Goal: Information Seeking & Learning: Learn about a topic

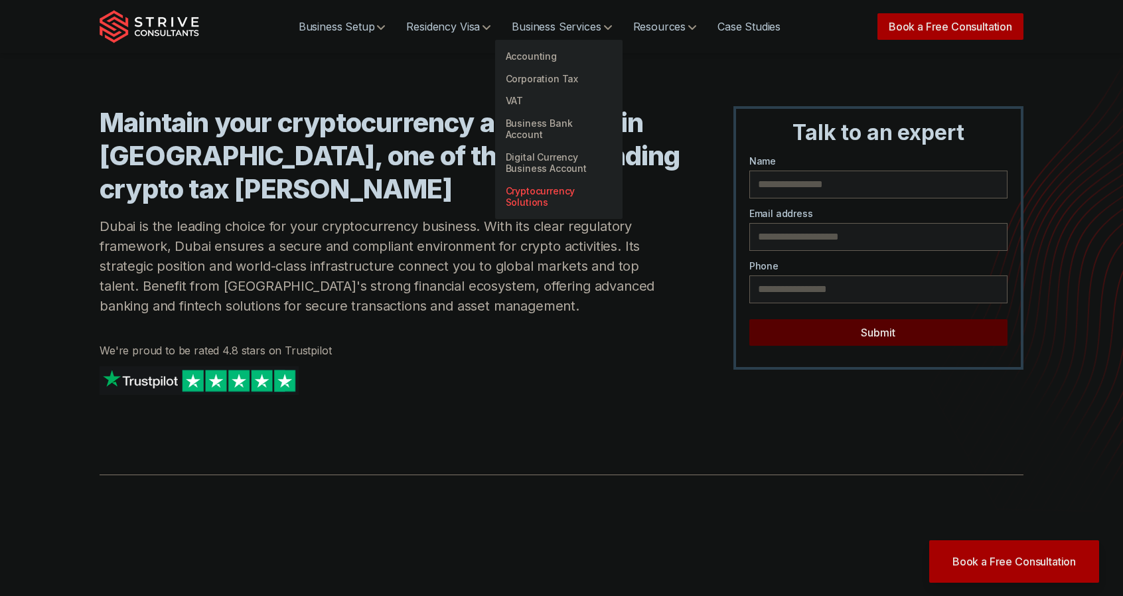
click at [565, 186] on link "Cryptocurrency Solutions" at bounding box center [558, 197] width 127 height 34
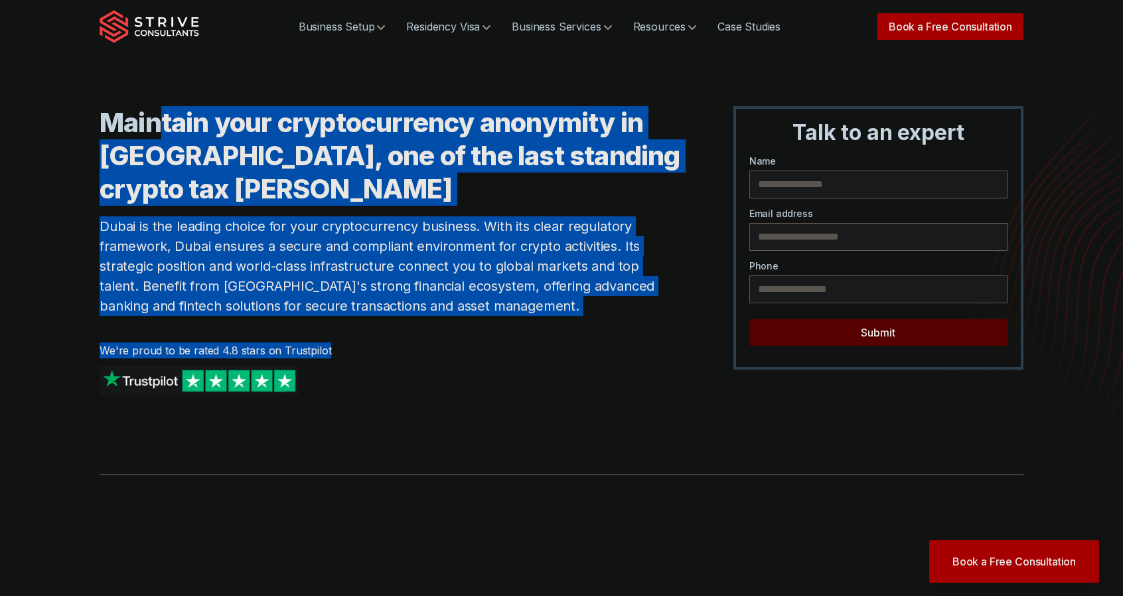
drag, startPoint x: 167, startPoint y: 94, endPoint x: 543, endPoint y: 342, distance: 450.6
click at [543, 342] on div "Maintain your cryptocurrency anonymity in Dubai, one of the last standing crypt…" at bounding box center [562, 211] width 924 height 422
click at [594, 332] on div "Maintain your cryptocurrency anonymity in Dubai, one of the last standing crypt…" at bounding box center [390, 263] width 581 height 315
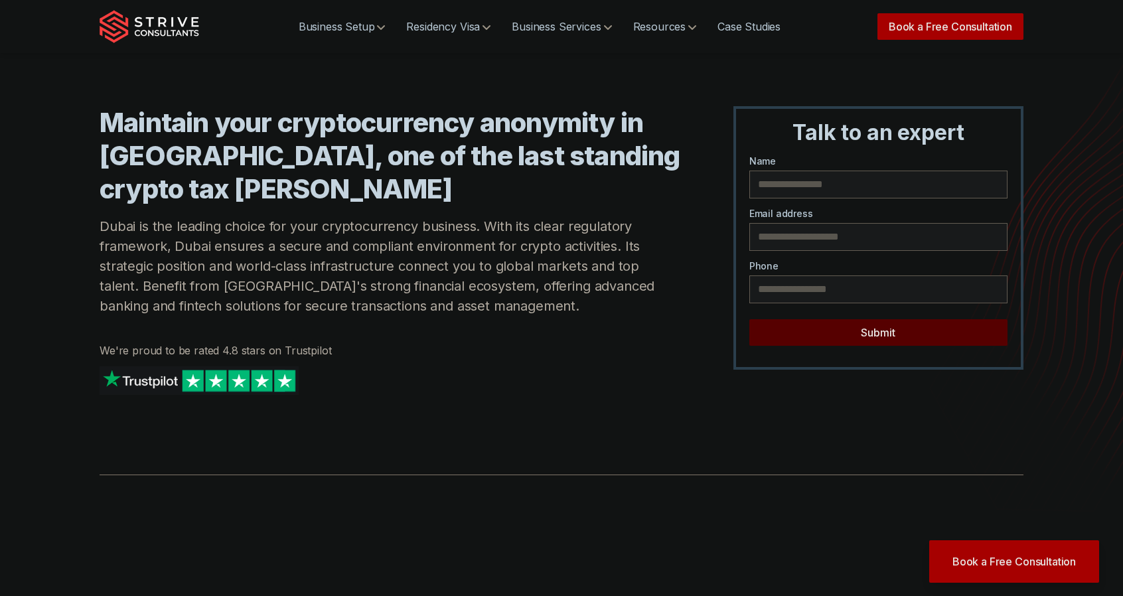
click at [200, 137] on h1 "Maintain your cryptocurrency anonymity in Dubai, one of the last standing crypt…" at bounding box center [390, 156] width 581 height 100
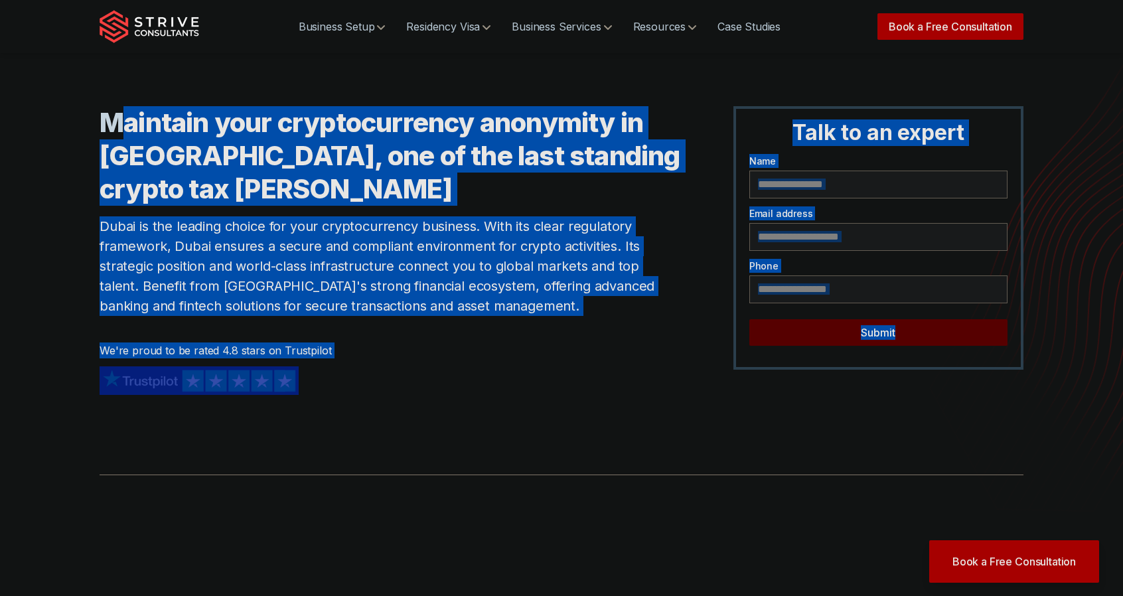
drag, startPoint x: 125, startPoint y: 108, endPoint x: 506, endPoint y: 295, distance: 424.9
click at [469, 421] on div "Maintain your cryptocurrency anonymity in [GEOGRAPHIC_DATA], one of the last st…" at bounding box center [390, 263] width 581 height 315
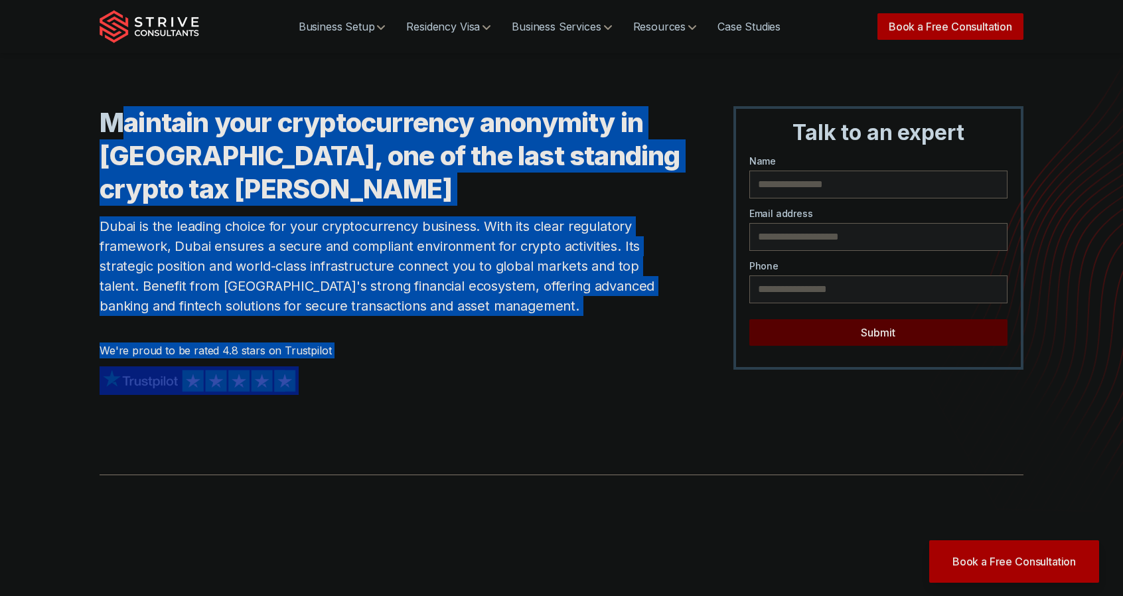
click at [507, 293] on p "Dubai is the leading choice for your cryptocurrency business. With its clear re…" at bounding box center [390, 266] width 581 height 100
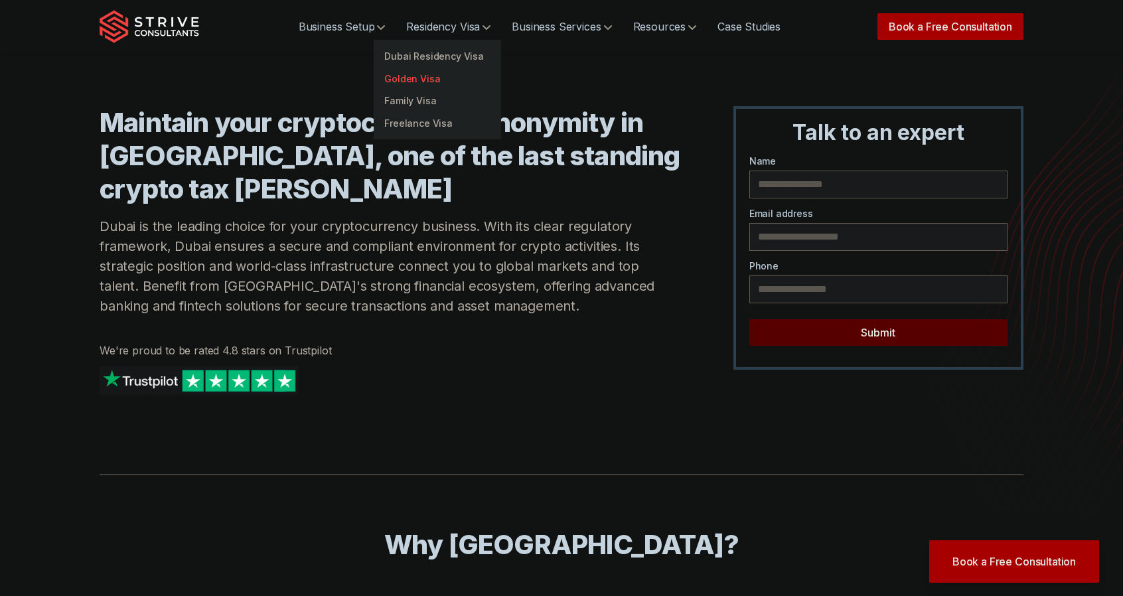
click at [428, 76] on link "Golden Visa" at bounding box center [437, 79] width 127 height 23
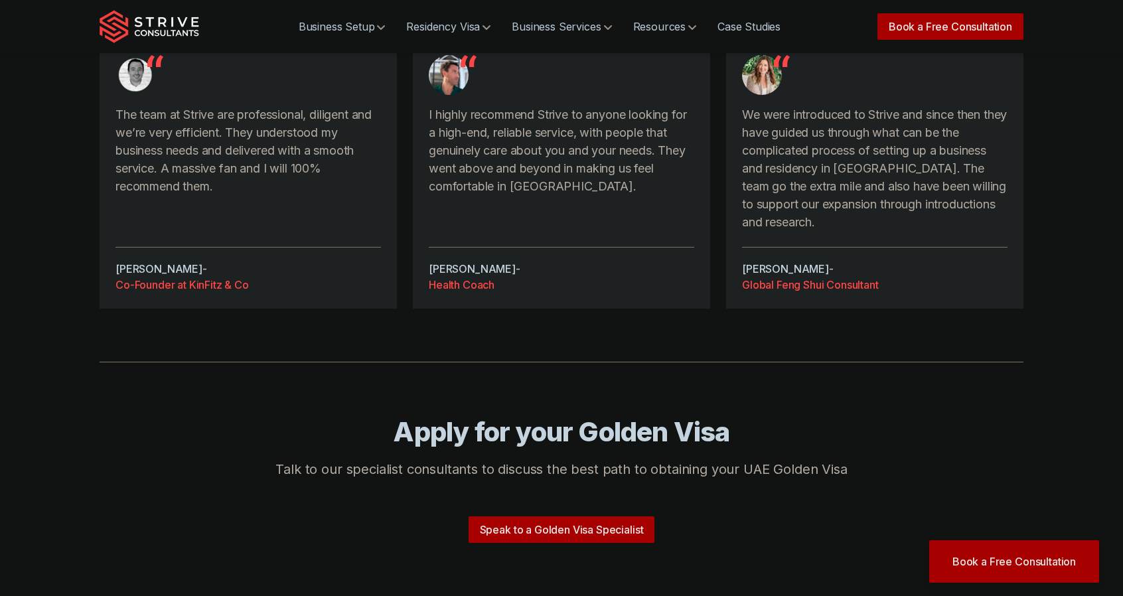
scroll to position [2533, 0]
click at [549, 363] on div at bounding box center [562, 390] width 924 height 54
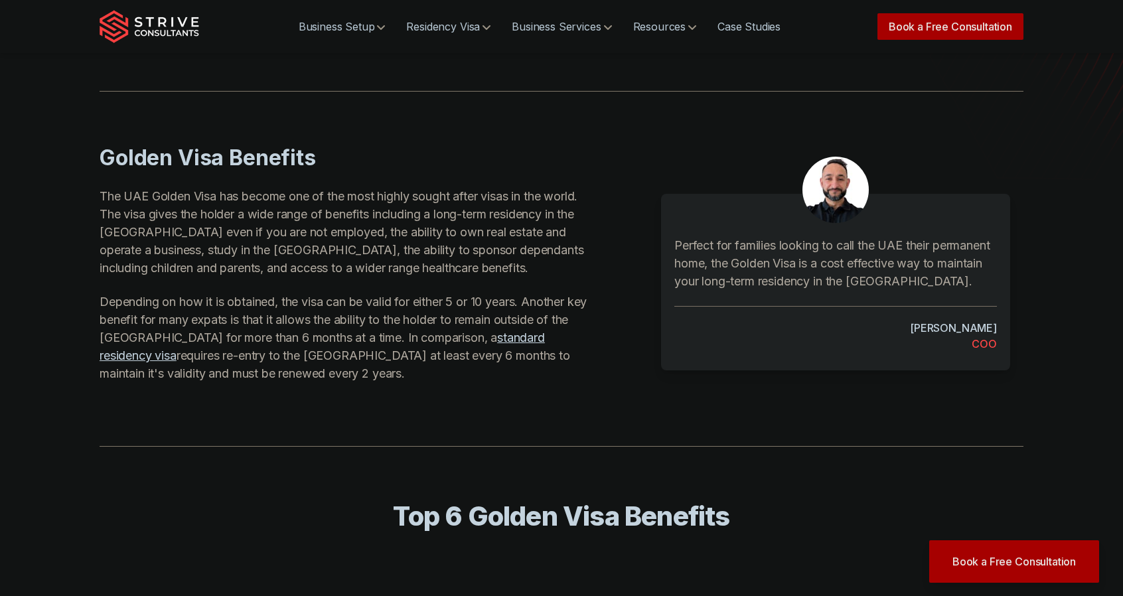
scroll to position [0, 0]
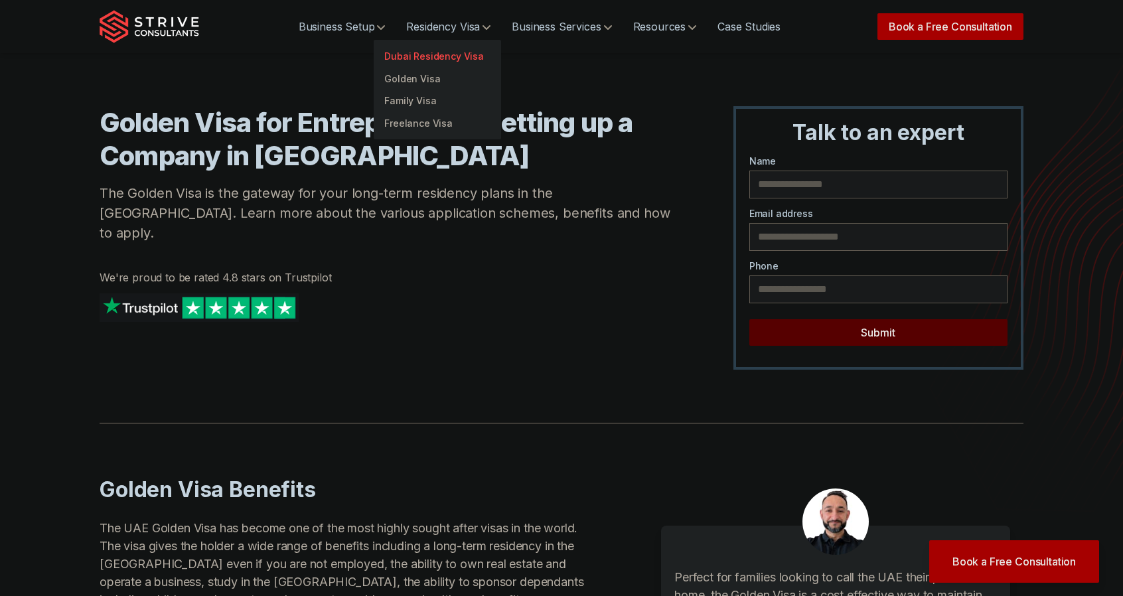
click at [442, 58] on link "Dubai Residency Visa" at bounding box center [437, 56] width 127 height 23
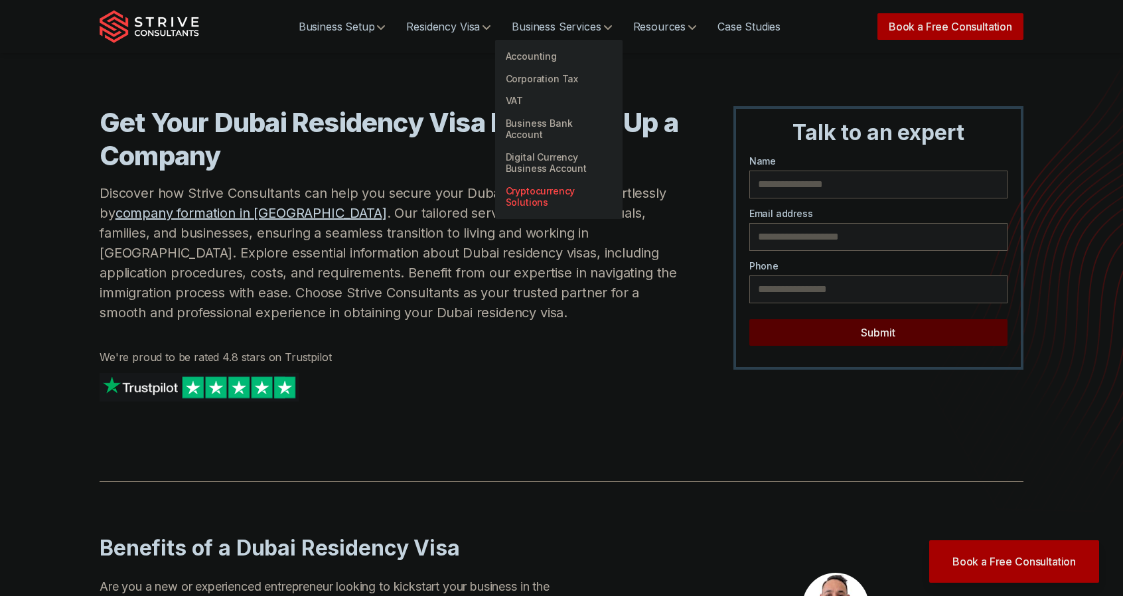
click at [530, 190] on link "Cryptocurrency Solutions" at bounding box center [558, 197] width 127 height 34
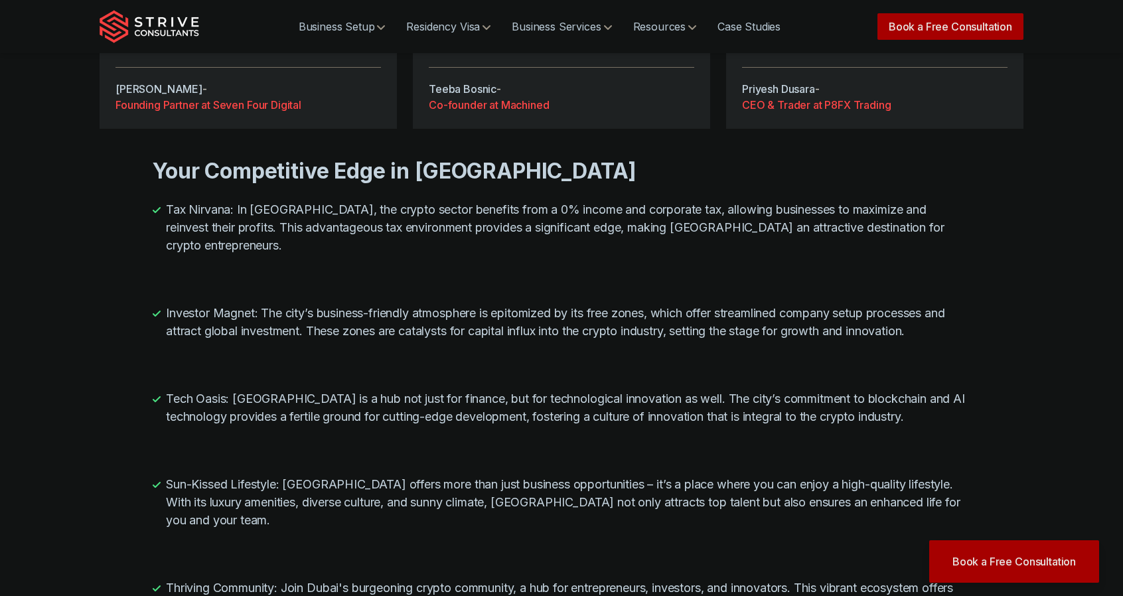
scroll to position [1181, 0]
click at [252, 161] on h3 "Your Competitive Edge in [GEOGRAPHIC_DATA]" at bounding box center [562, 170] width 818 height 27
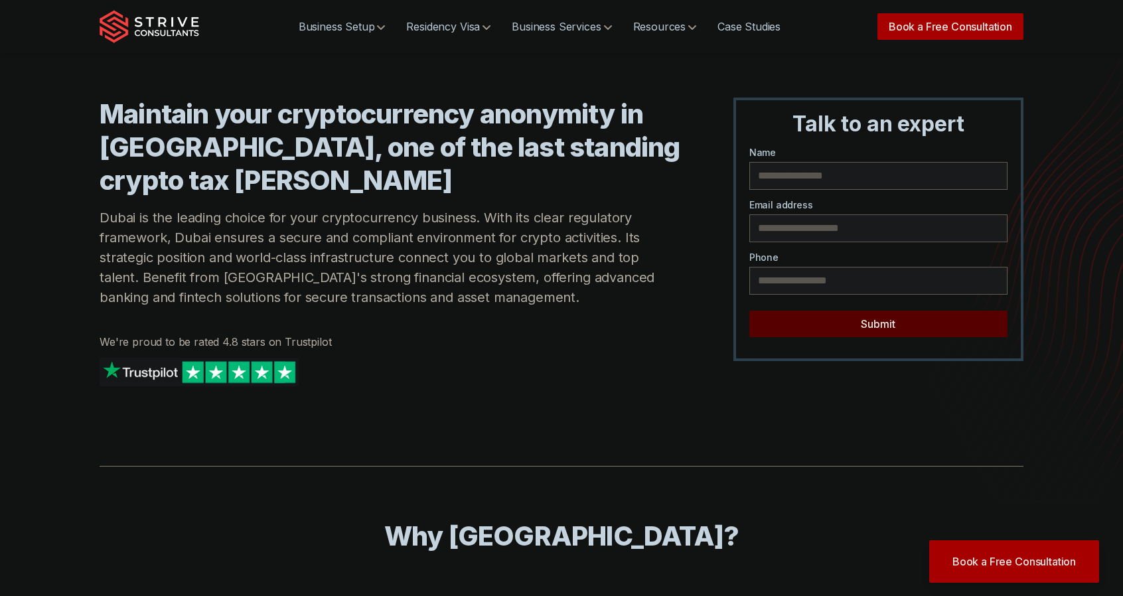
scroll to position [5, 0]
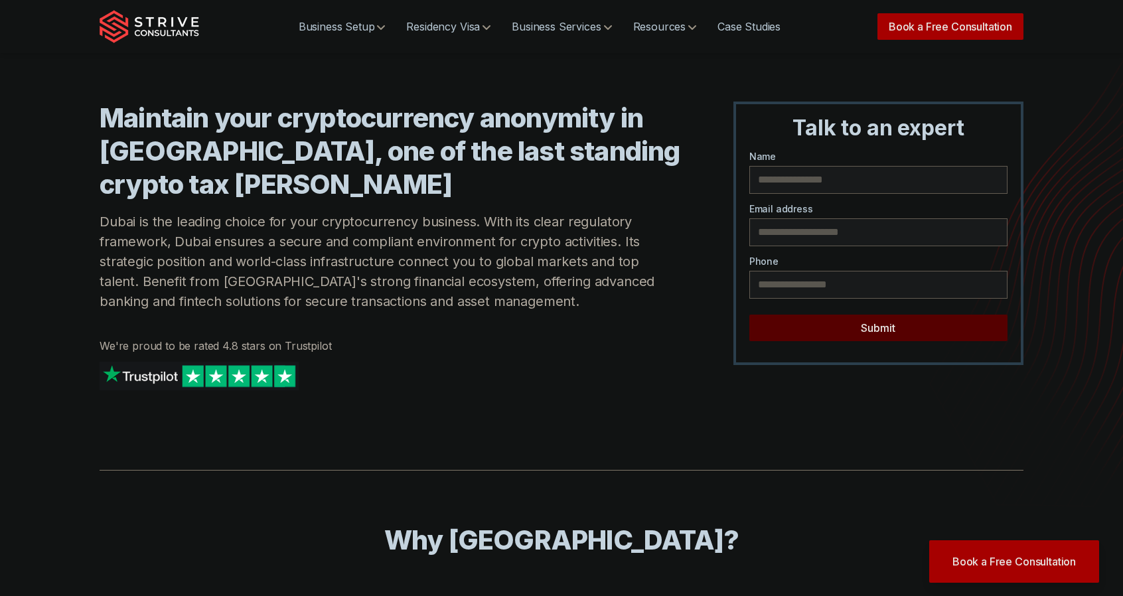
click at [238, 135] on h1 "Maintain your cryptocurrency anonymity in [GEOGRAPHIC_DATA], one of the last st…" at bounding box center [390, 152] width 581 height 100
click at [333, 203] on div "Maintain your cryptocurrency anonymity in Dubai, one of the last standing crypt…" at bounding box center [390, 259] width 581 height 315
click at [306, 193] on h1 "Maintain your cryptocurrency anonymity in Dubai, one of the last standing crypt…" at bounding box center [390, 152] width 581 height 100
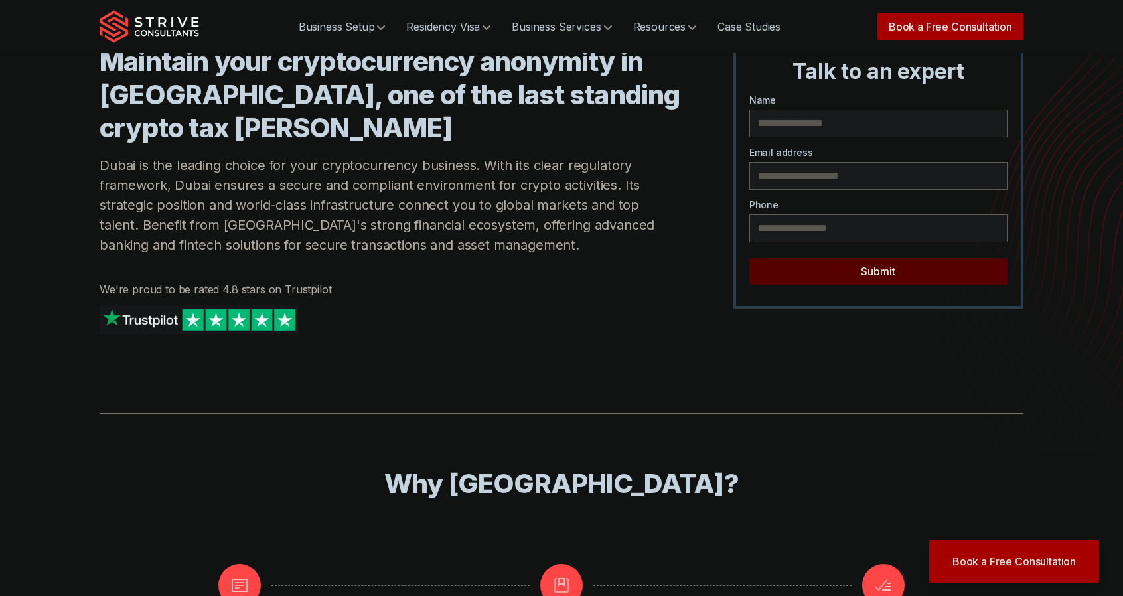
scroll to position [0, 0]
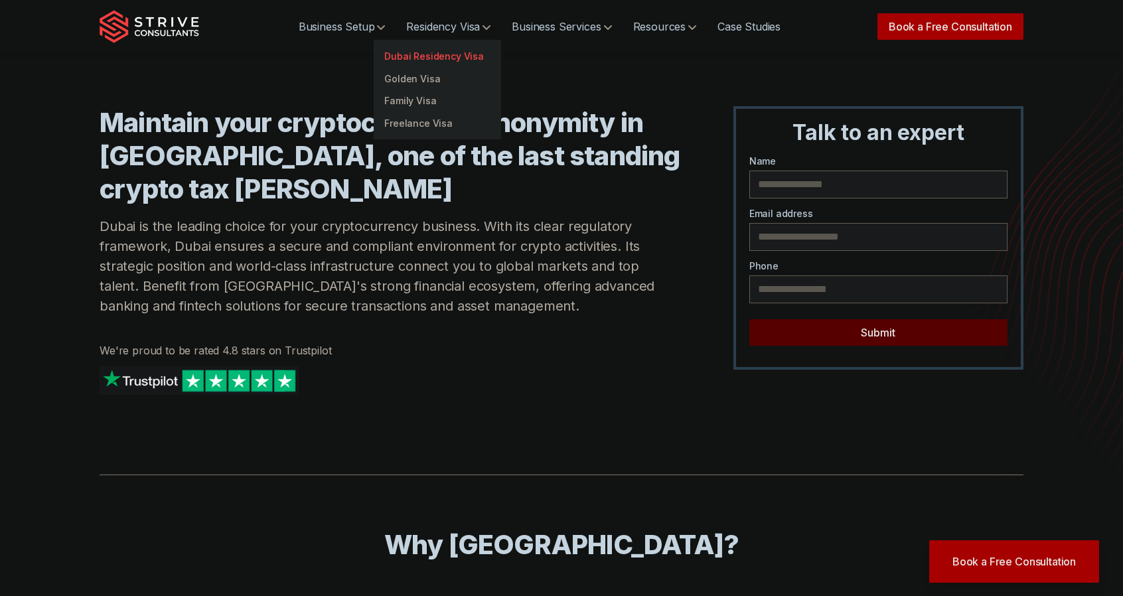
click at [446, 50] on link "Dubai Residency Visa" at bounding box center [437, 56] width 127 height 23
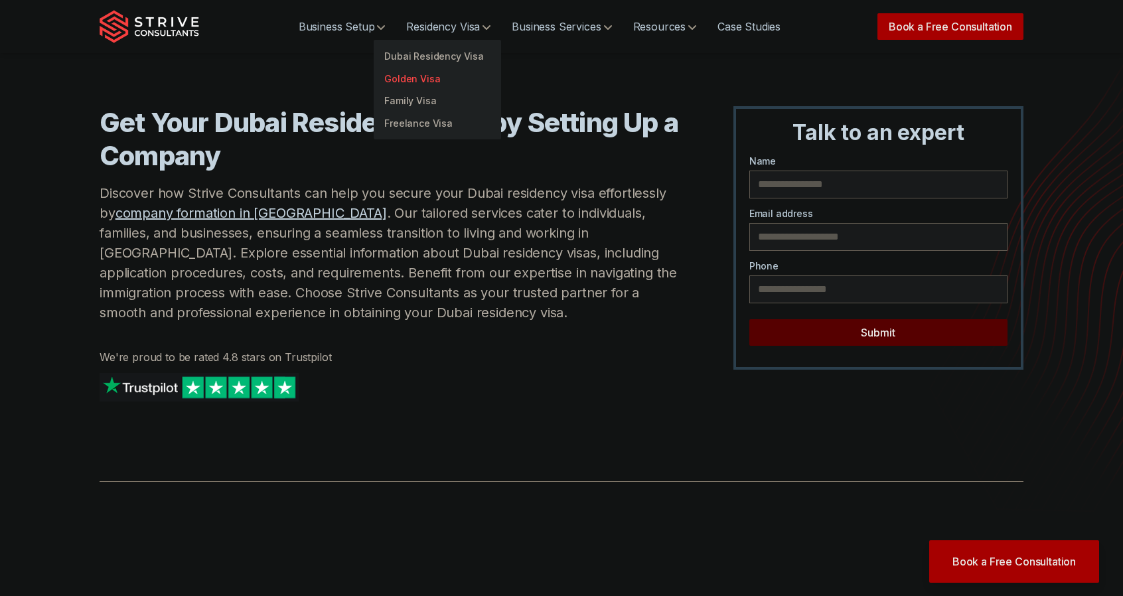
click at [419, 80] on link "Golden Visa" at bounding box center [437, 79] width 127 height 23
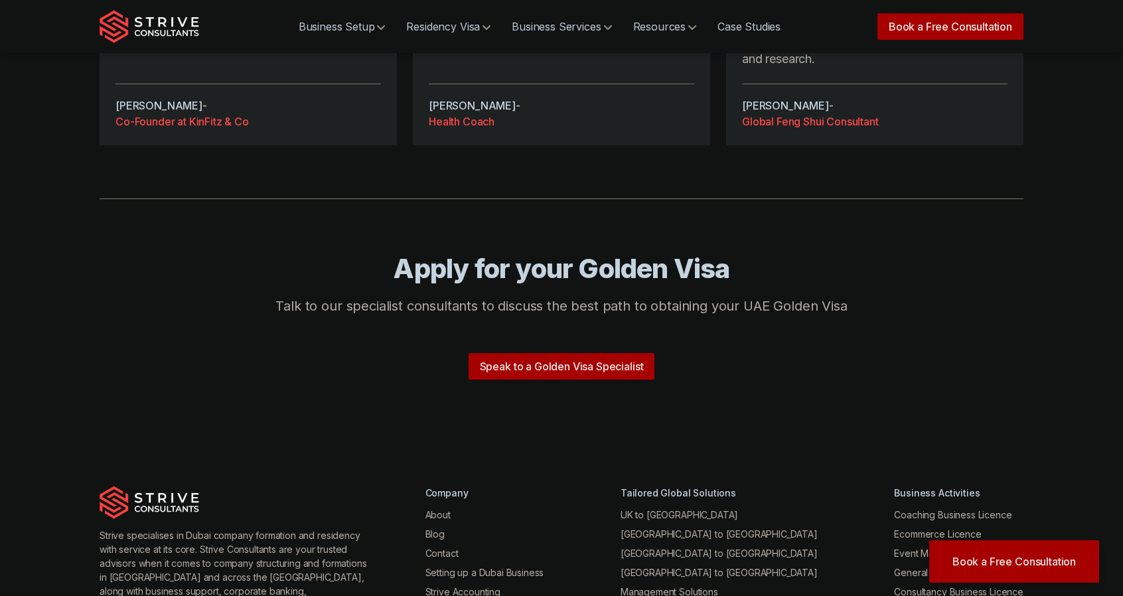
scroll to position [2698, 0]
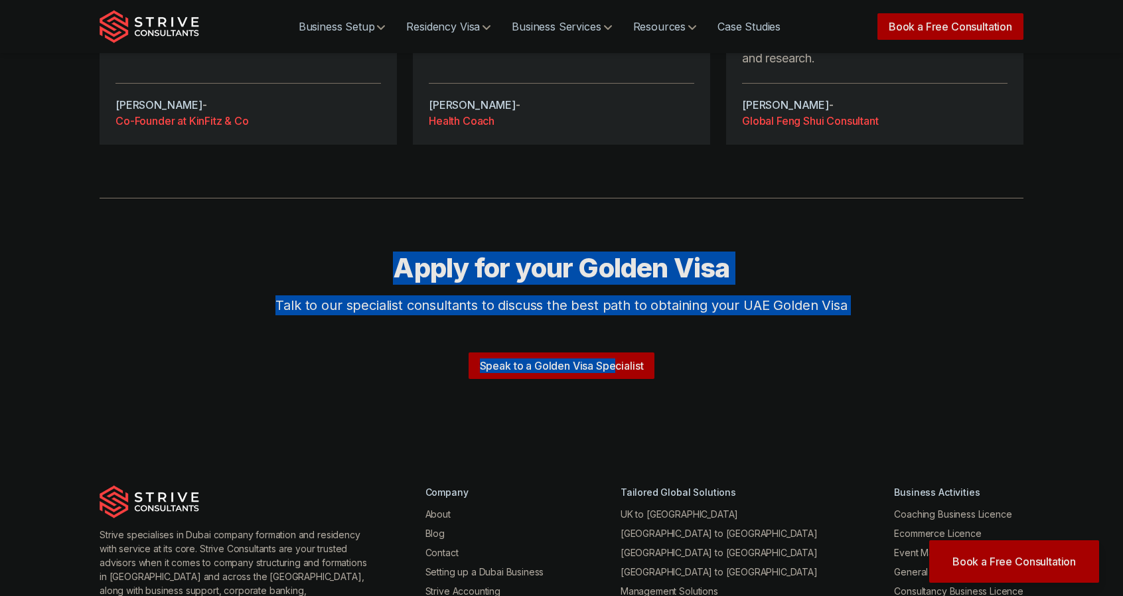
drag, startPoint x: 395, startPoint y: 197, endPoint x: 613, endPoint y: 254, distance: 225.3
click at [613, 254] on div "Apply for your Golden Visa Talk to our specialist consultants to discuss the be…" at bounding box center [562, 347] width 850 height 191
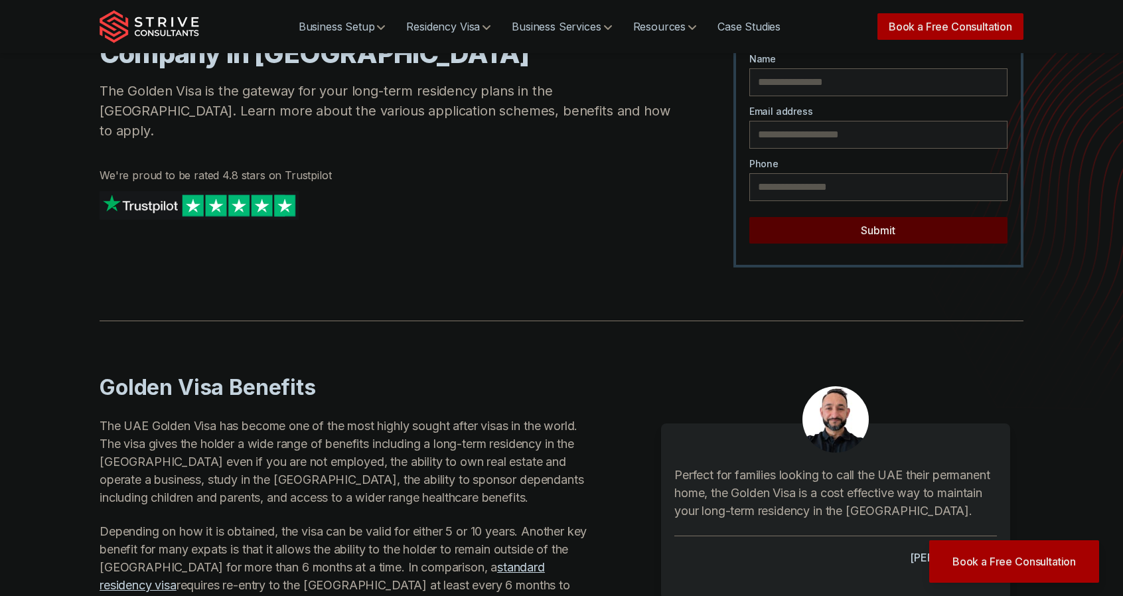
scroll to position [0, 0]
